Goal: Task Accomplishment & Management: Complete application form

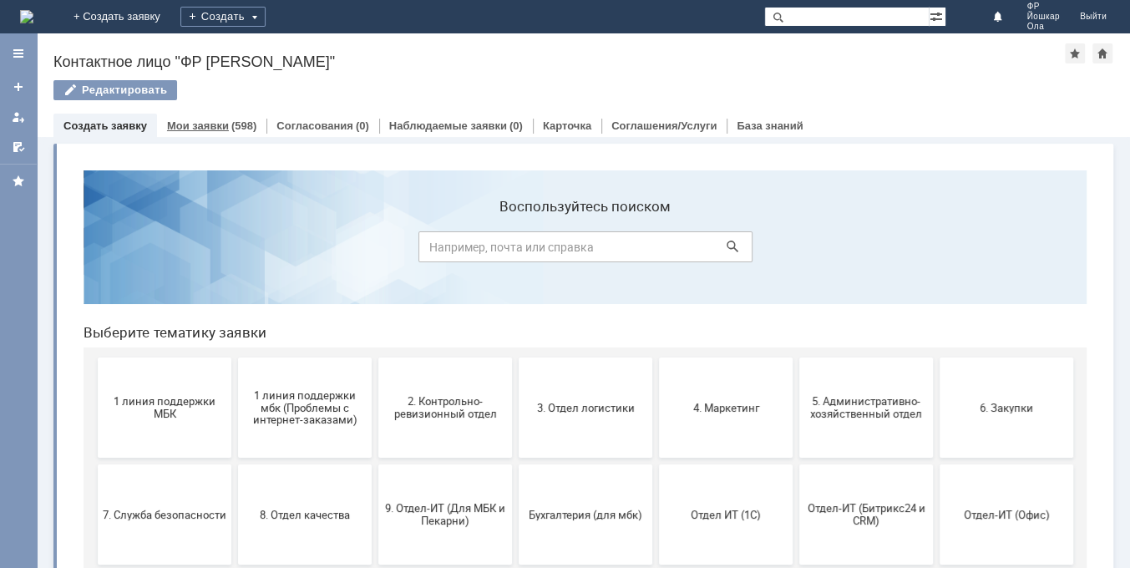
click at [202, 124] on link "Мои заявки" at bounding box center [198, 125] width 62 height 13
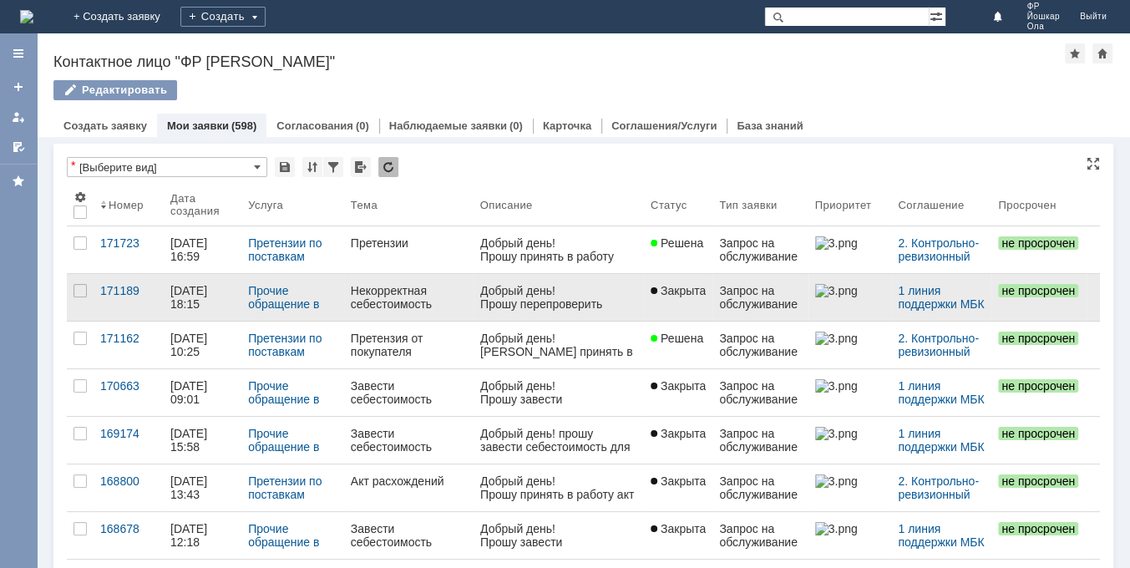
click at [194, 297] on div "[DATE] 18:15" at bounding box center [190, 297] width 40 height 27
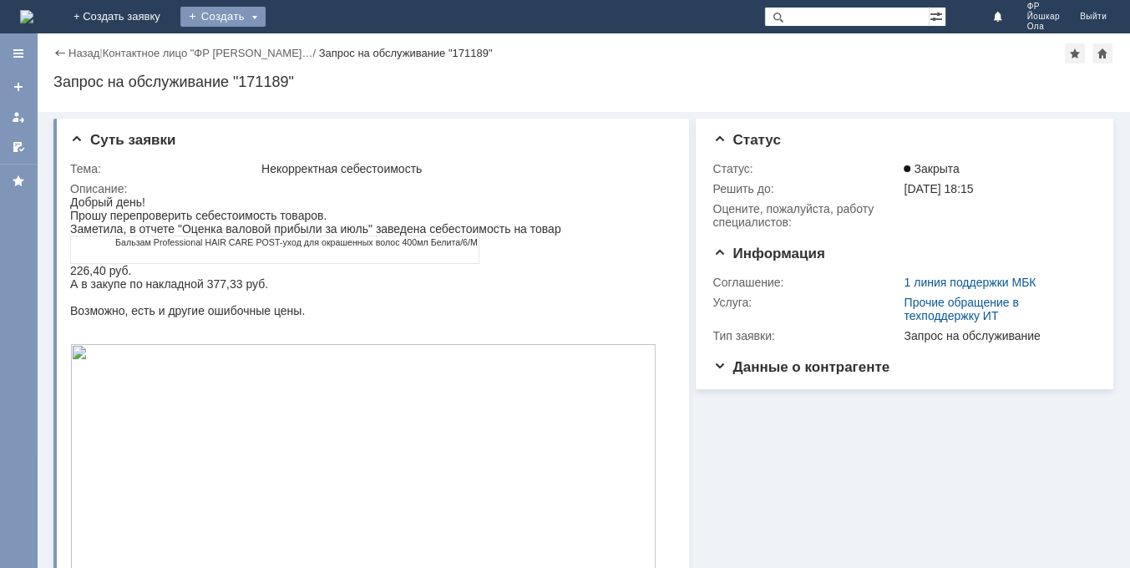
click at [266, 11] on div "Создать" at bounding box center [222, 17] width 85 height 20
click at [311, 50] on link "Заявка" at bounding box center [247, 50] width 127 height 20
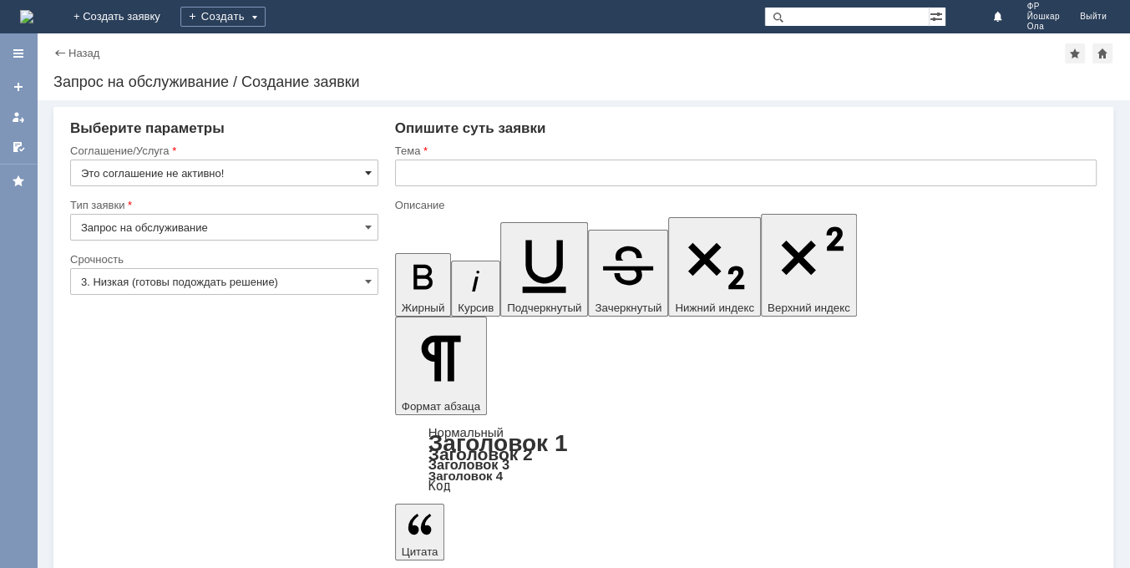
click at [368, 170] on span at bounding box center [368, 172] width 7 height 13
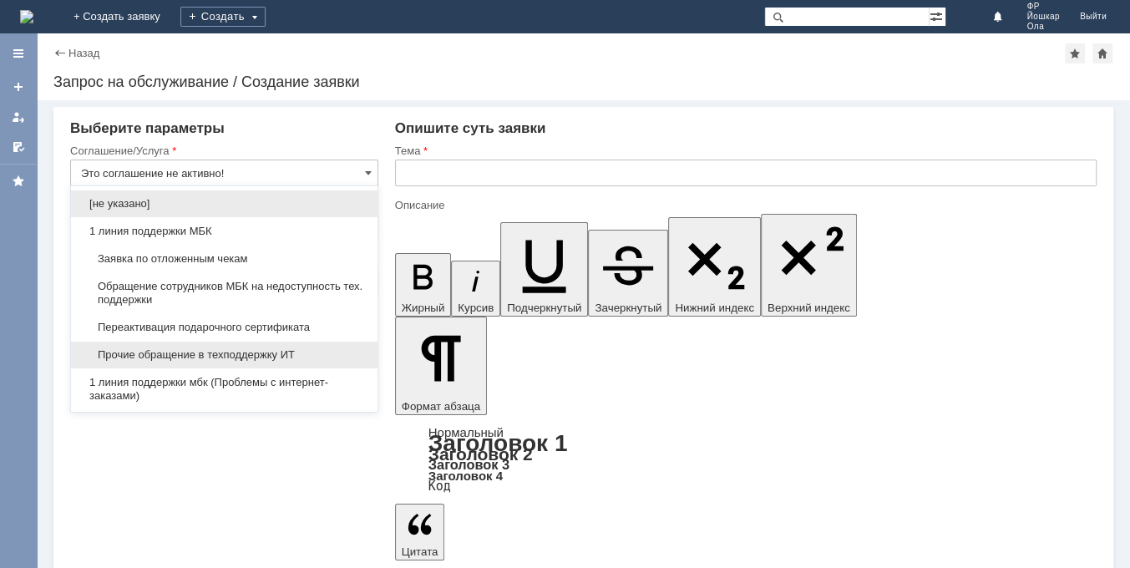
click at [242, 354] on span "Прочие обращение в техподдержку ИТ" at bounding box center [224, 354] width 287 height 13
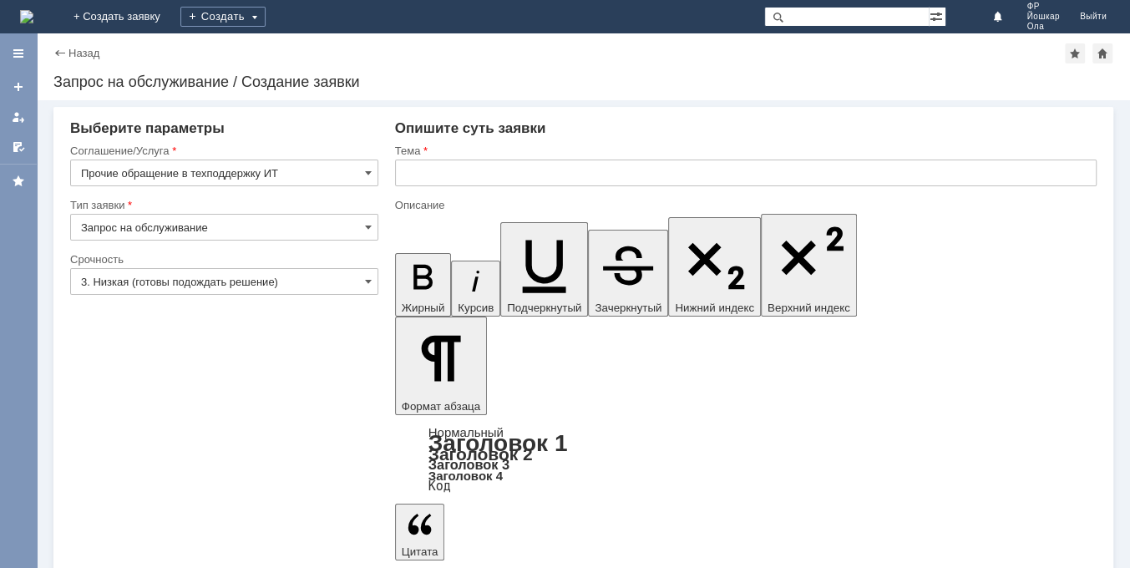
type input "Прочие обращение в техподдержку ИТ"
click at [369, 282] on span at bounding box center [368, 281] width 7 height 13
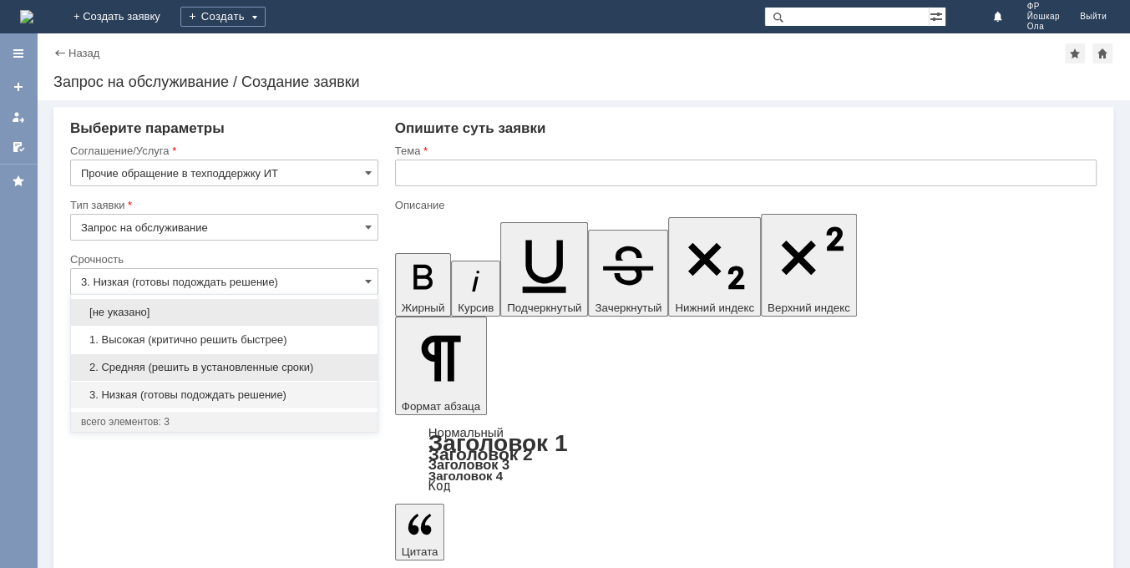
click at [185, 372] on span "2. Средняя (решить в установленные сроки)" at bounding box center [224, 367] width 287 height 13
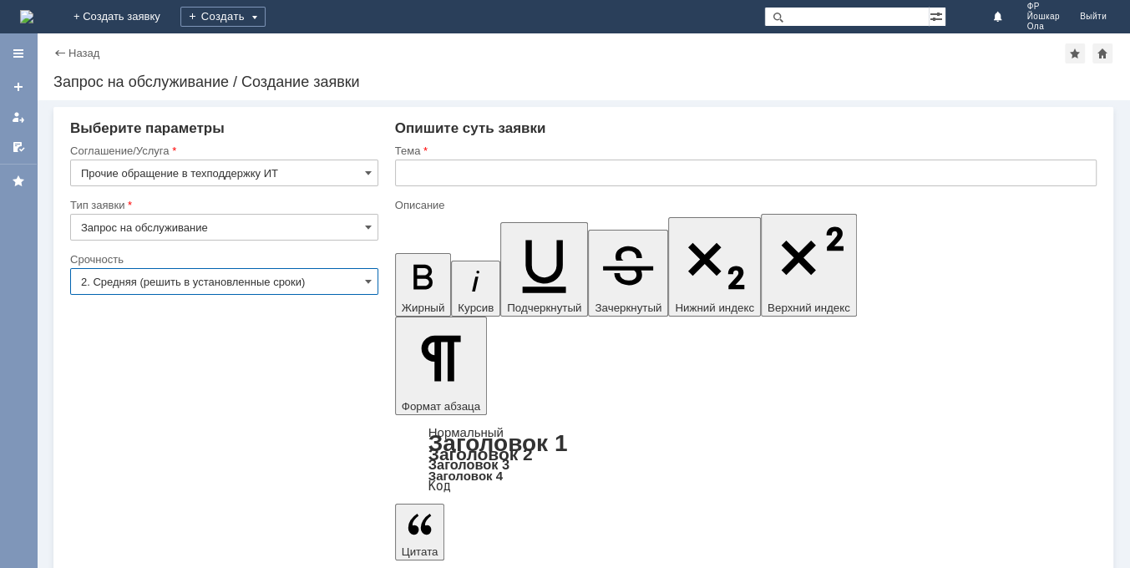
type input "2. Средняя (решить в установленные сроки)"
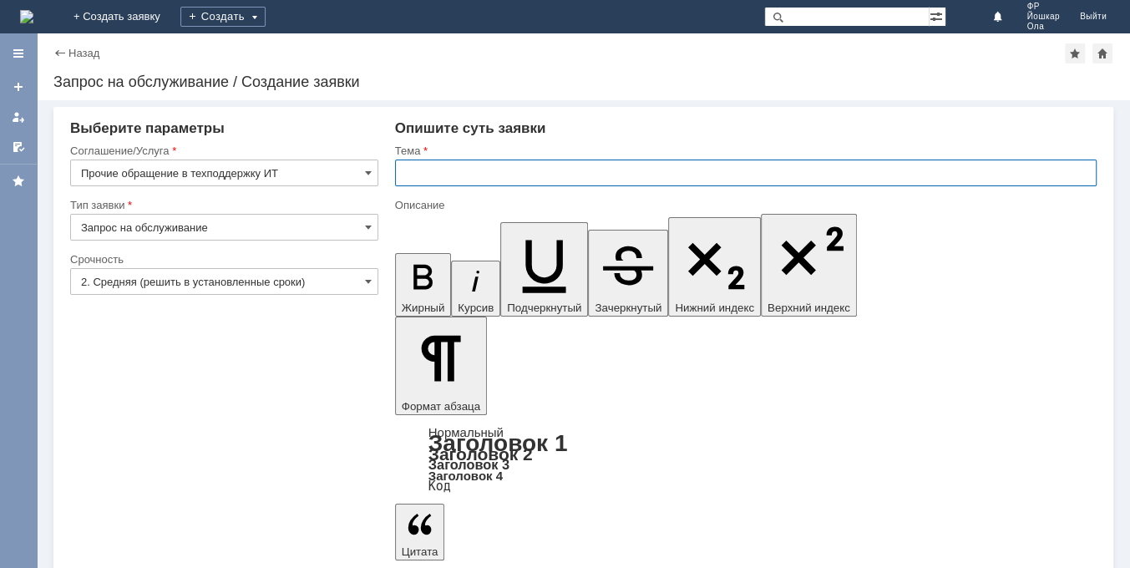
click at [421, 175] on input "text" at bounding box center [746, 173] width 702 height 27
type input "Обновление 1С"
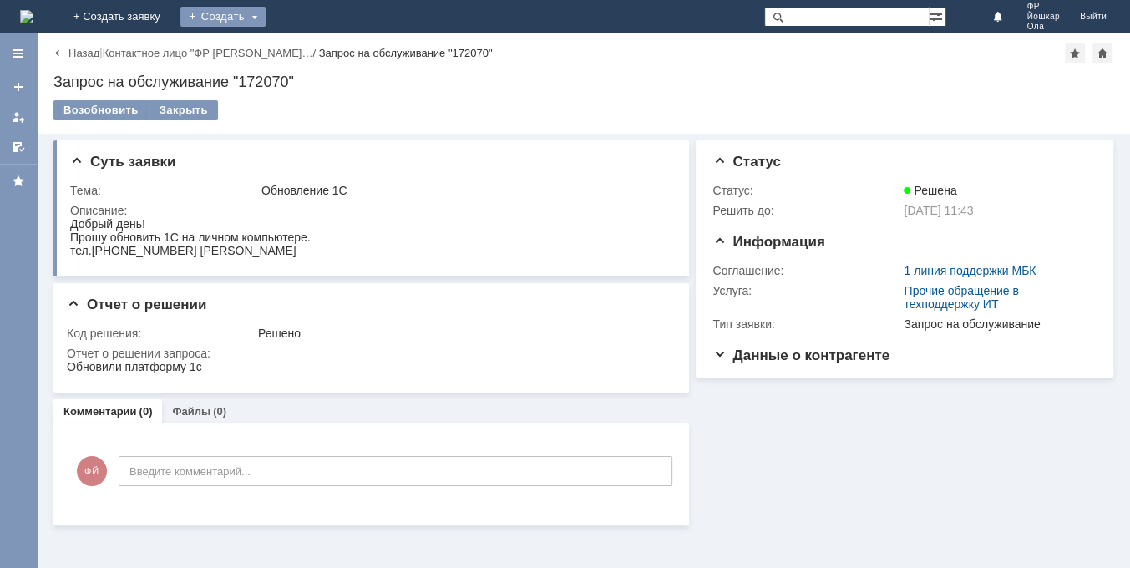
click at [266, 15] on div "Создать" at bounding box center [222, 17] width 85 height 20
click at [311, 51] on link "Заявка" at bounding box center [247, 50] width 127 height 20
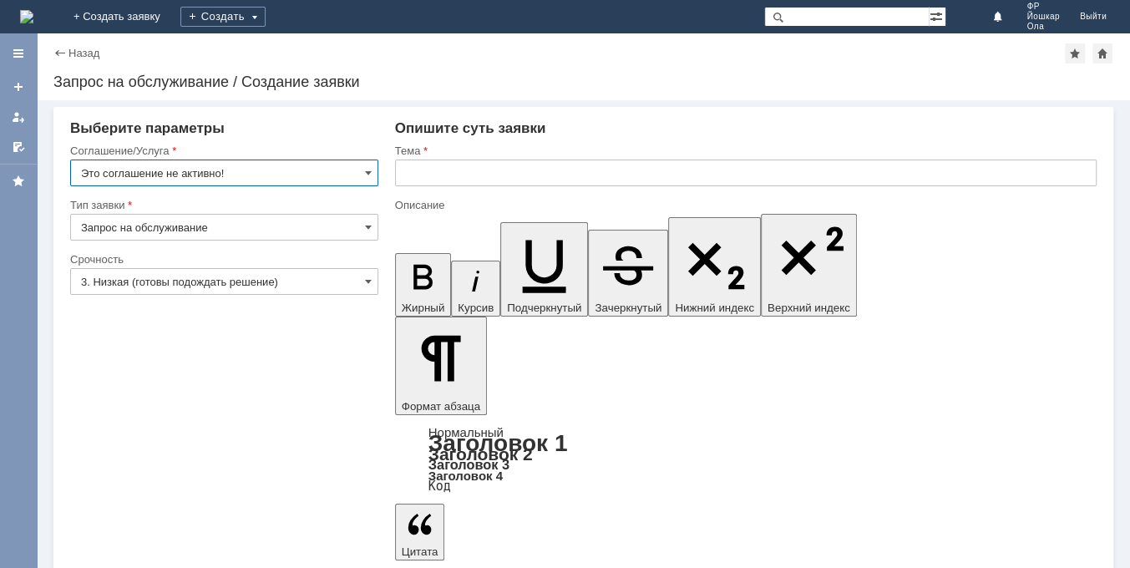
click at [372, 174] on input "Это соглашение не активно!" at bounding box center [224, 173] width 308 height 27
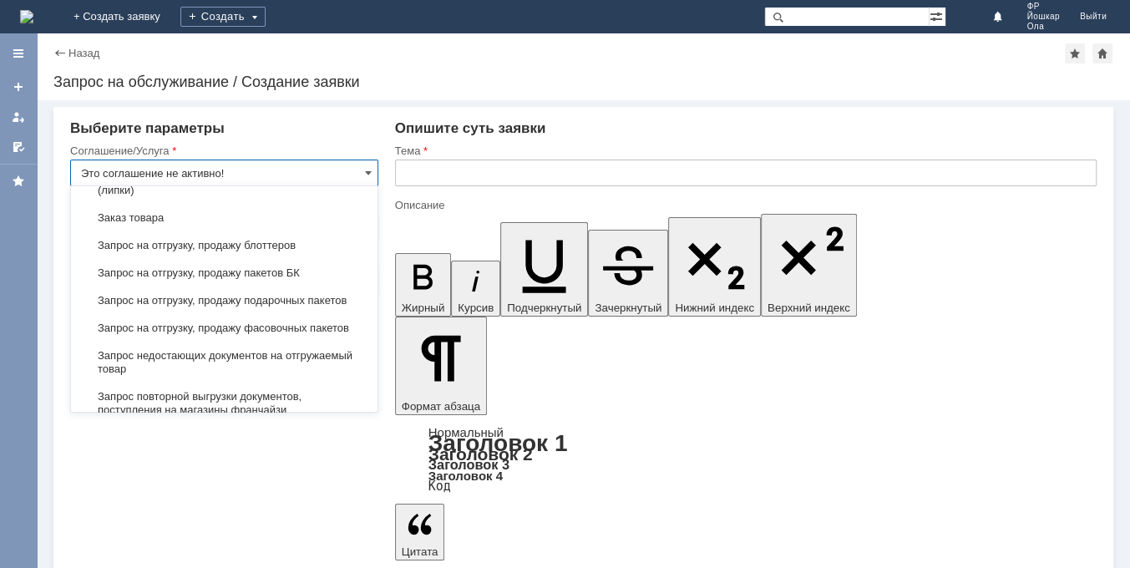
scroll to position [551, 0]
click at [227, 279] on span "Запрос на отгрузку, продажу пакетов БК" at bounding box center [224, 272] width 287 height 13
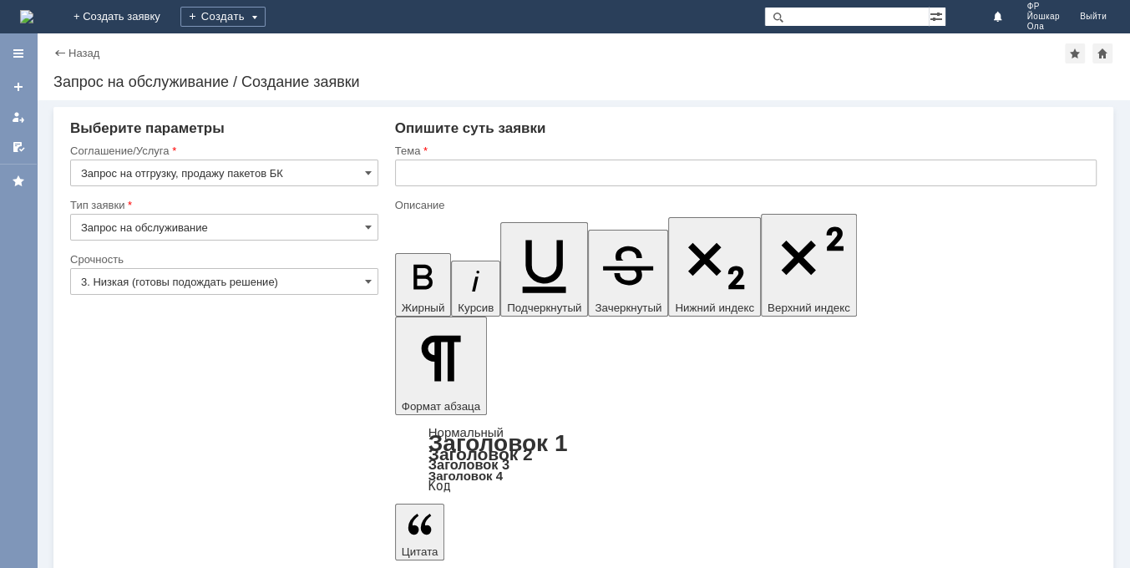
type input "Запрос на отгрузку, продажу пакетов БК"
click at [368, 282] on span at bounding box center [368, 281] width 7 height 13
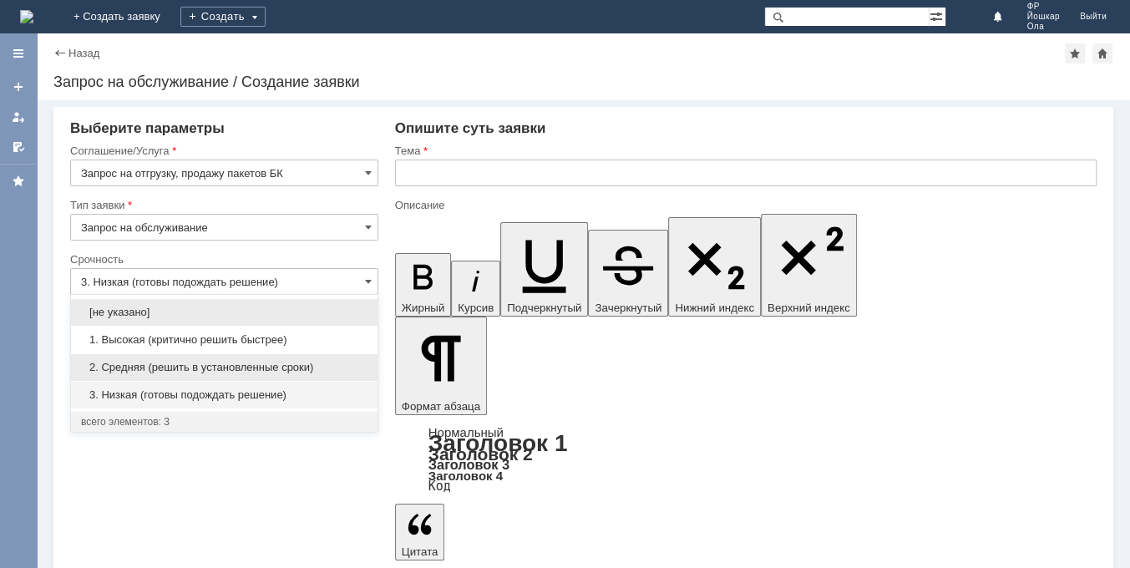
click at [175, 364] on span "2. Средняя (решить в установленные сроки)" at bounding box center [224, 367] width 287 height 13
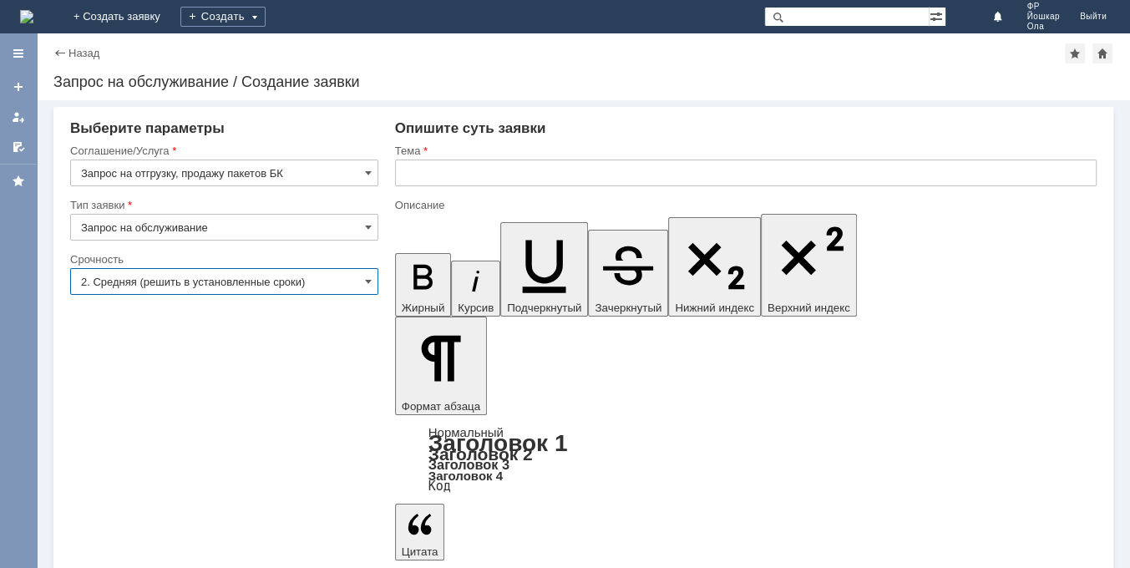
type input "2. Средняя (решить в установленные сроки)"
click at [419, 178] on input "text" at bounding box center [746, 173] width 702 height 27
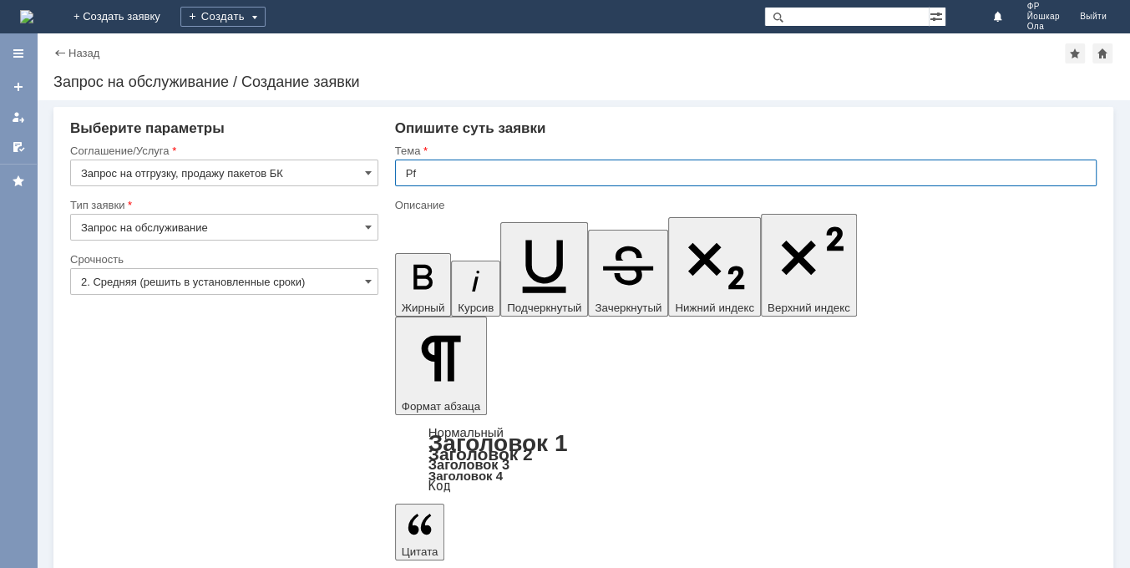
type input "P"
type input "Заказ пакетов БК"
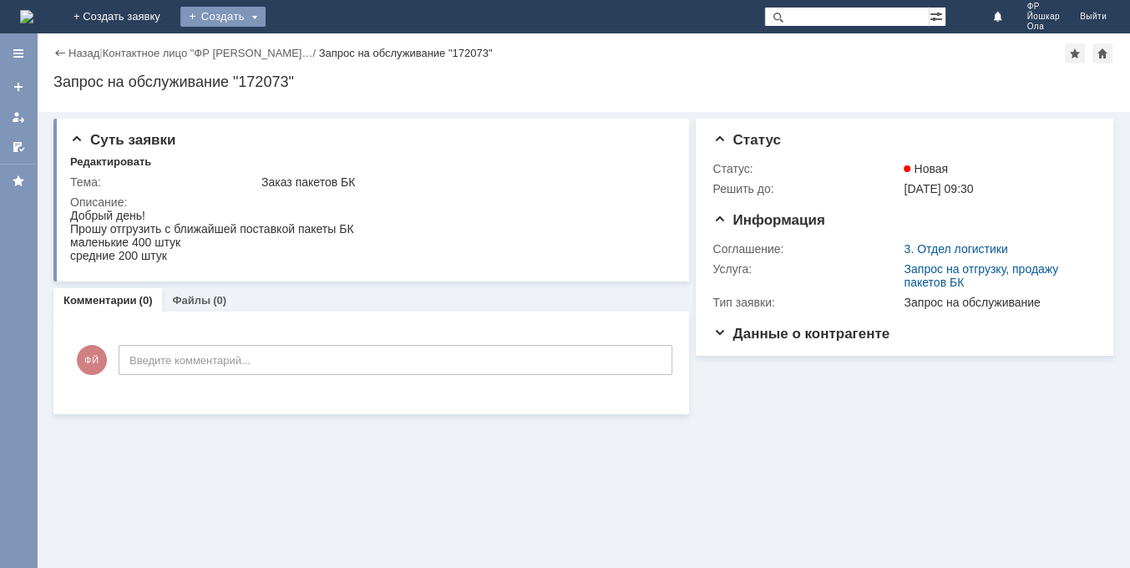
click at [266, 13] on div "Создать" at bounding box center [222, 17] width 85 height 20
click at [311, 46] on link "Заявка" at bounding box center [247, 50] width 127 height 20
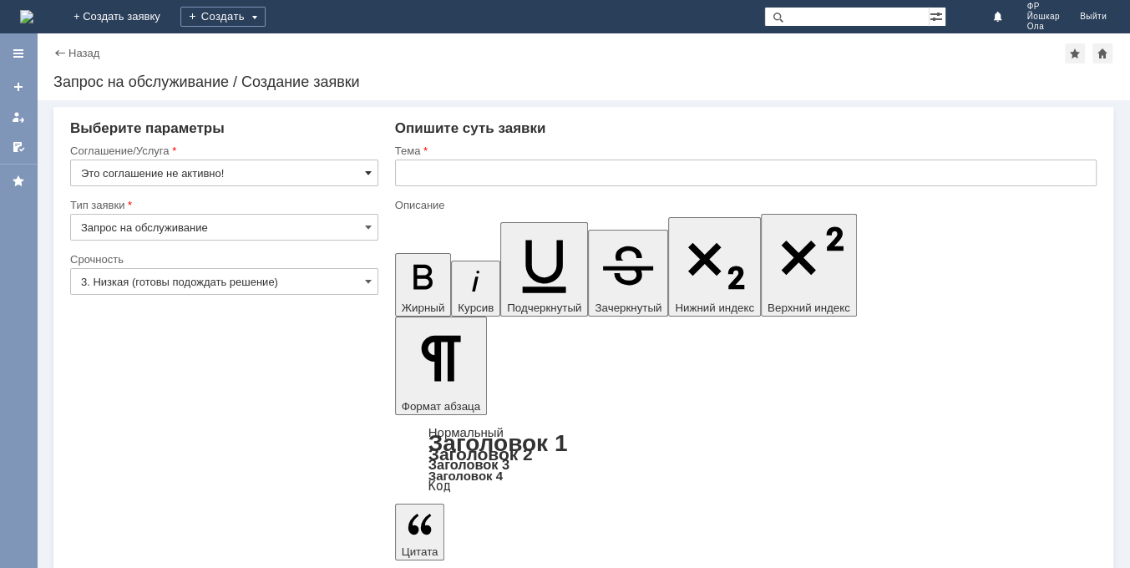
click at [371, 171] on span at bounding box center [368, 172] width 7 height 13
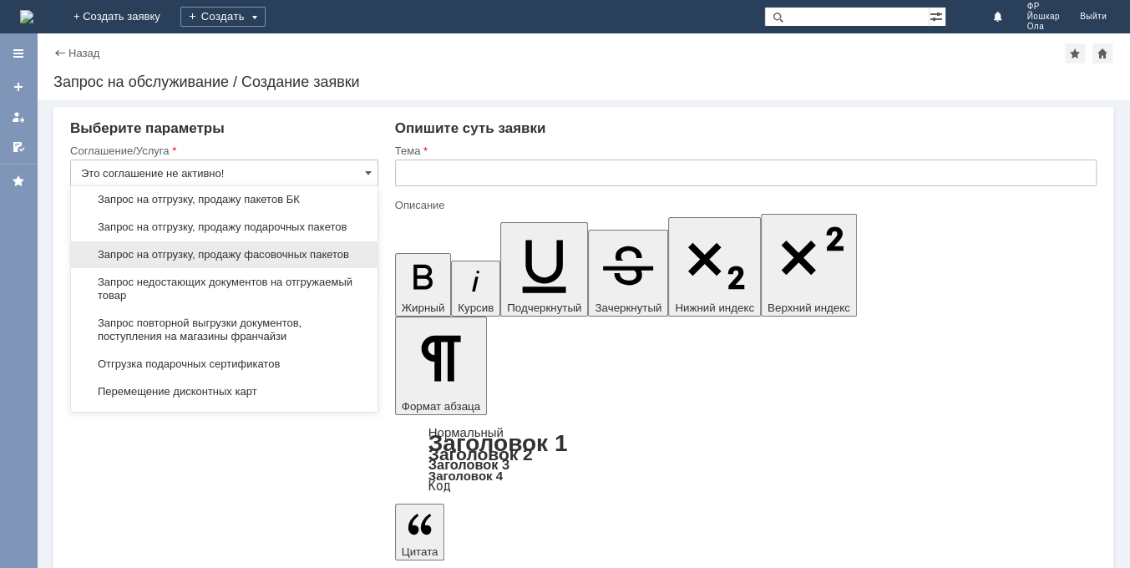
scroll to position [627, 0]
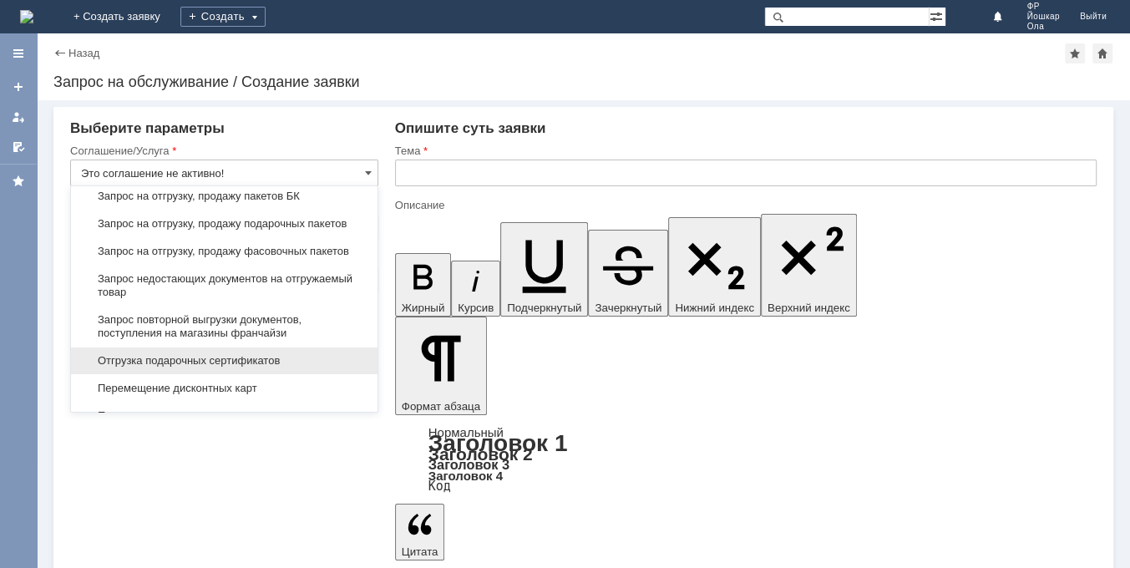
click at [195, 368] on span "Отгрузка подарочных сертификатов" at bounding box center [224, 360] width 287 height 13
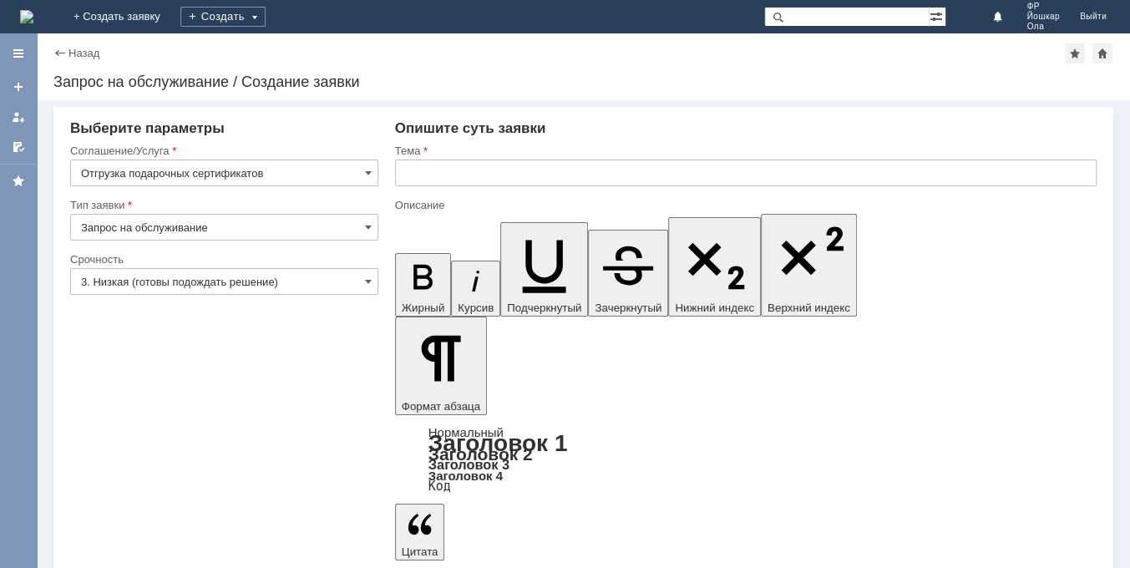
type input "Отгрузка подарочных сертификатов"
click at [445, 174] on input "text" at bounding box center [746, 173] width 702 height 27
click at [365, 281] on span at bounding box center [368, 281] width 7 height 13
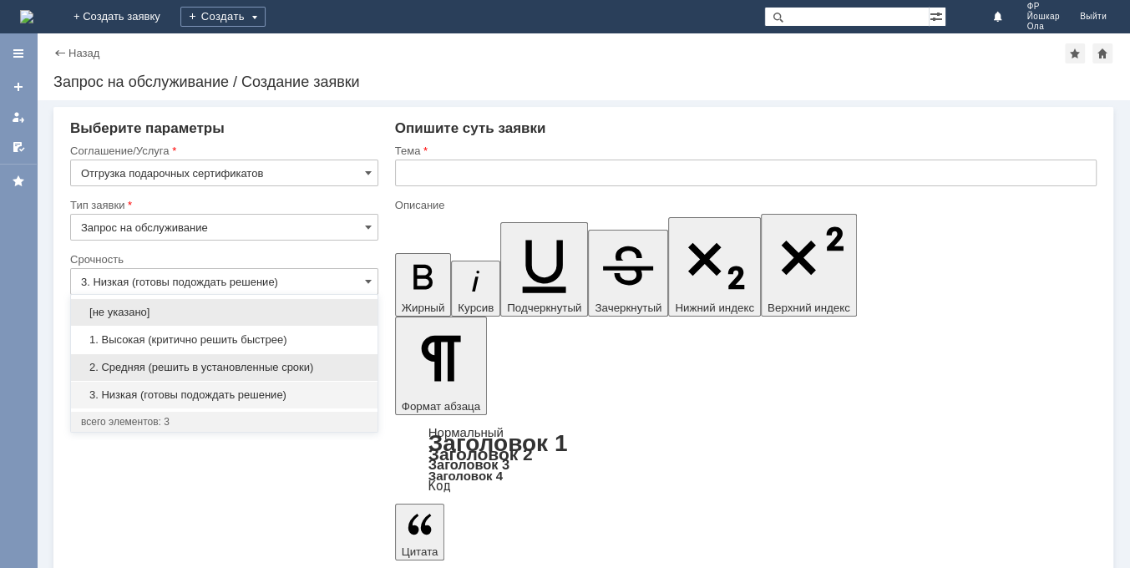
click at [160, 363] on span "2. Средняя (решить в установленные сроки)" at bounding box center [224, 367] width 287 height 13
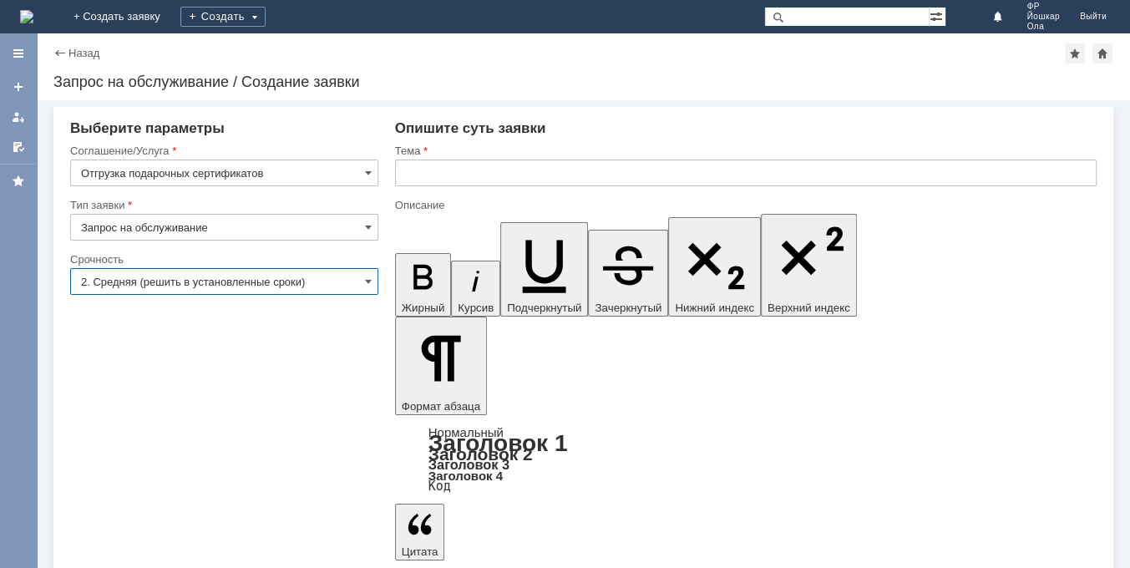
type input "2. Средняя (решить в установленные сроки)"
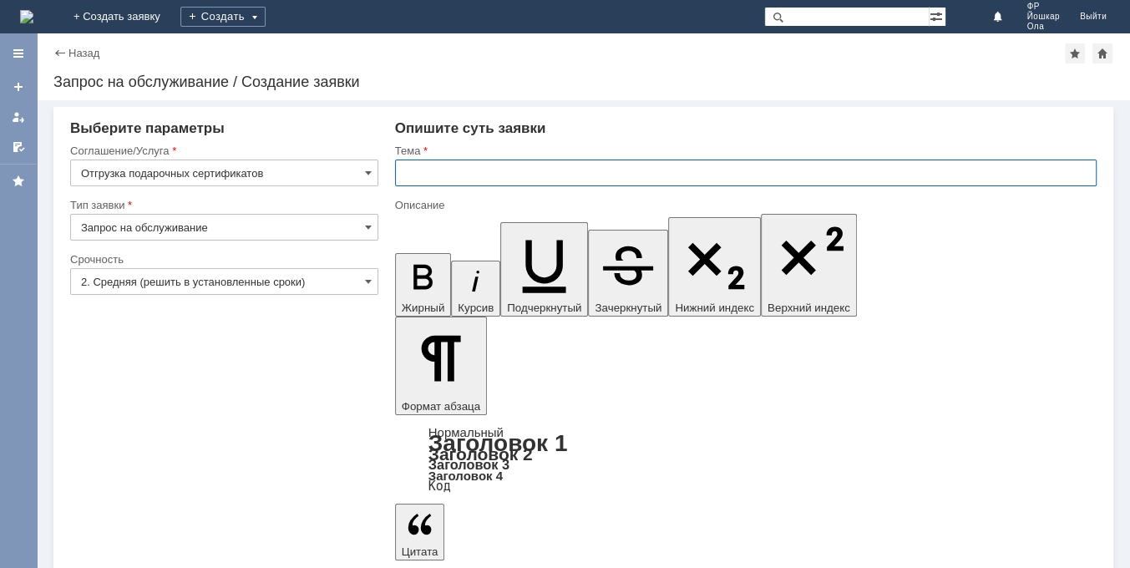
click at [449, 174] on input "text" at bounding box center [746, 173] width 702 height 27
type input "Заказ подарочных сертификатов"
